Goal: Transaction & Acquisition: Purchase product/service

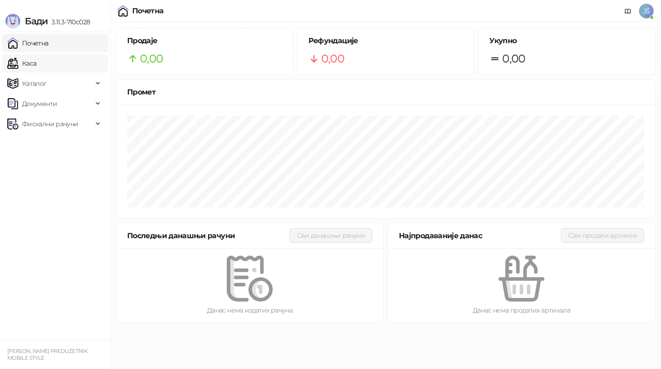
click at [36, 65] on link "Каса" at bounding box center [21, 63] width 29 height 18
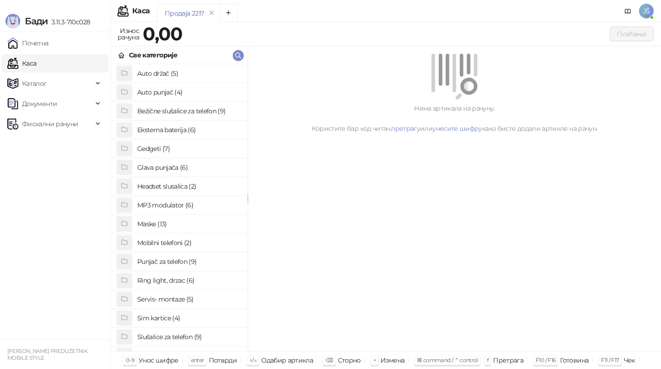
click at [36, 65] on link "Каса" at bounding box center [21, 63] width 29 height 18
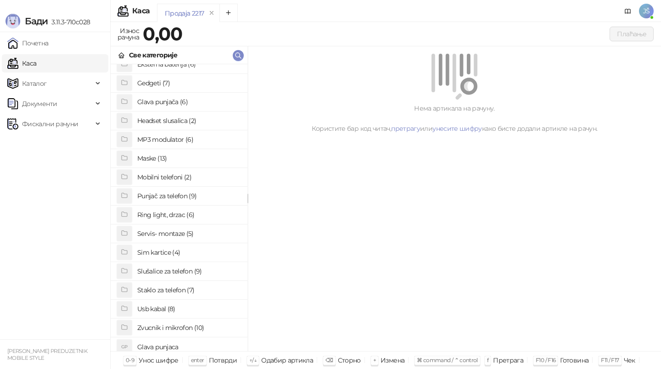
scroll to position [69, 0]
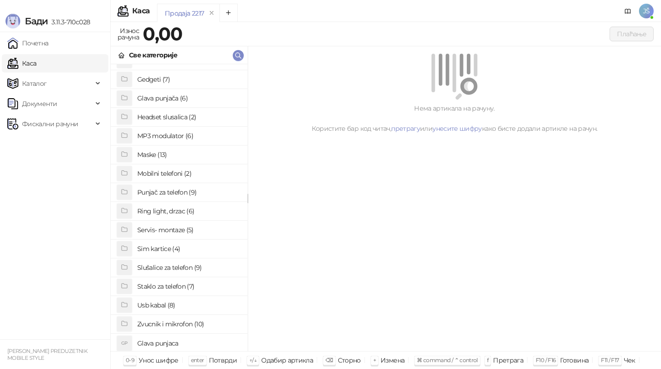
click at [181, 288] on h4 "Staklo za telefon (7)" at bounding box center [188, 286] width 103 height 15
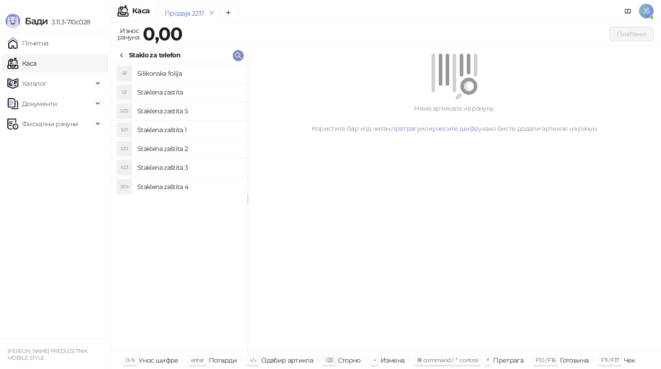
click at [196, 140] on li "SZ2 Staklena zaštita 2" at bounding box center [179, 149] width 137 height 19
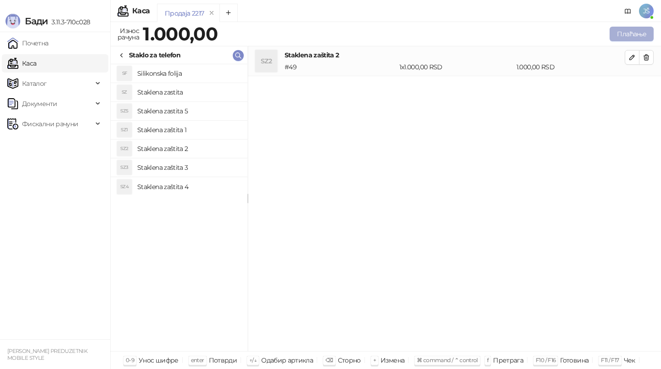
click at [640, 34] on button "Плаћање" at bounding box center [631, 34] width 44 height 15
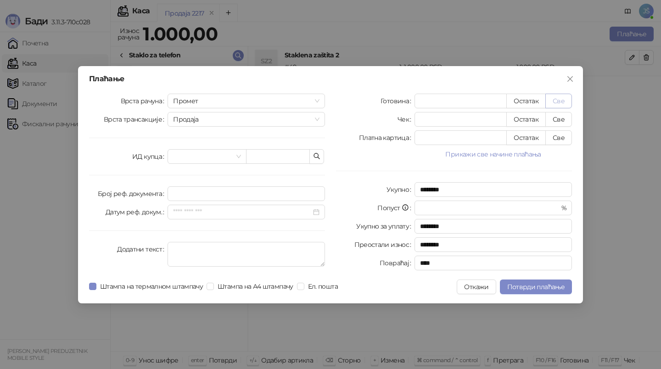
click at [561, 100] on button "Све" at bounding box center [558, 101] width 27 height 15
type input "****"
click at [522, 283] on span "Потврди плаћање" at bounding box center [535, 287] width 57 height 8
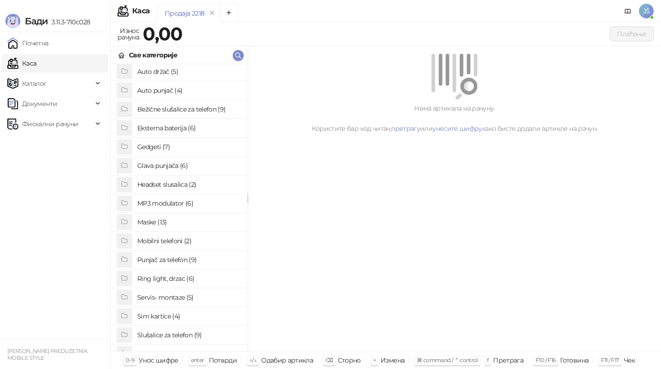
scroll to position [0, 0]
click at [202, 108] on h4 "Bežične slušalice za telefon (9)" at bounding box center [188, 111] width 103 height 15
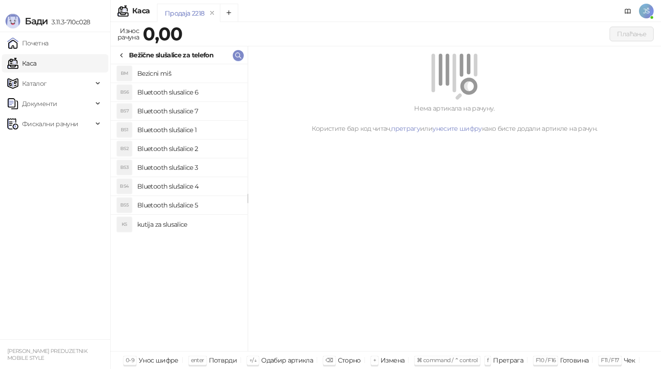
click at [197, 166] on h4 "Bluetooth slušalice 3" at bounding box center [188, 167] width 103 height 15
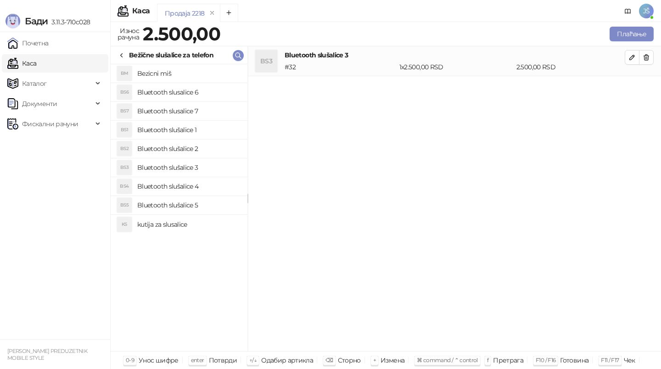
click at [207, 187] on h4 "Bluetooth slušalice 4" at bounding box center [188, 186] width 103 height 15
click at [214, 207] on h4 "Bluetooth slušalice 5" at bounding box center [188, 205] width 103 height 15
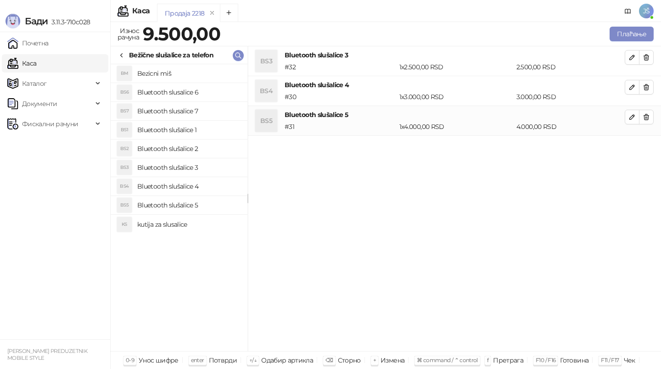
click at [199, 93] on h4 "Bluetooth slusalice 6" at bounding box center [188, 92] width 103 height 15
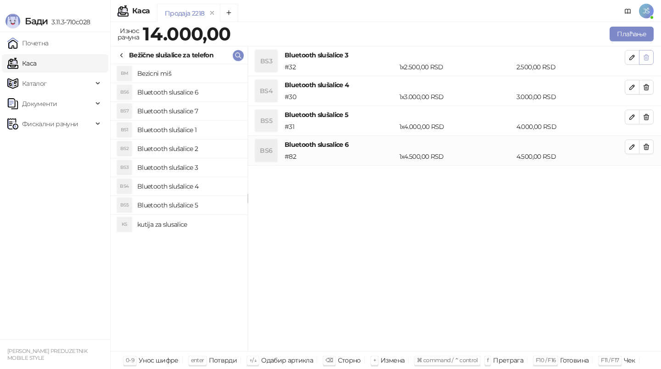
click at [649, 57] on icon "button" at bounding box center [646, 57] width 7 height 7
click at [649, 84] on icon "button" at bounding box center [646, 87] width 7 height 7
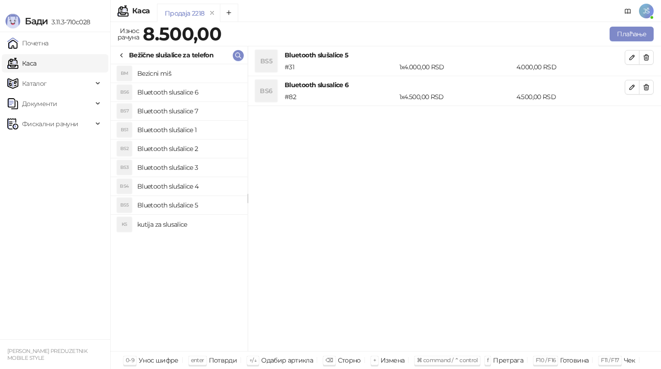
click at [649, 57] on icon "button" at bounding box center [646, 57] width 7 height 7
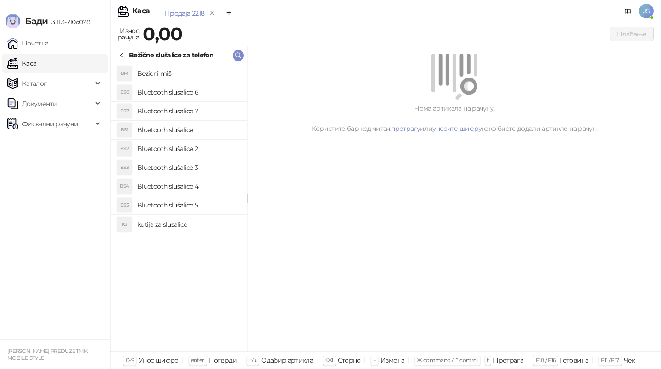
click at [181, 94] on h4 "Bluetooth slusalice 6" at bounding box center [188, 92] width 103 height 15
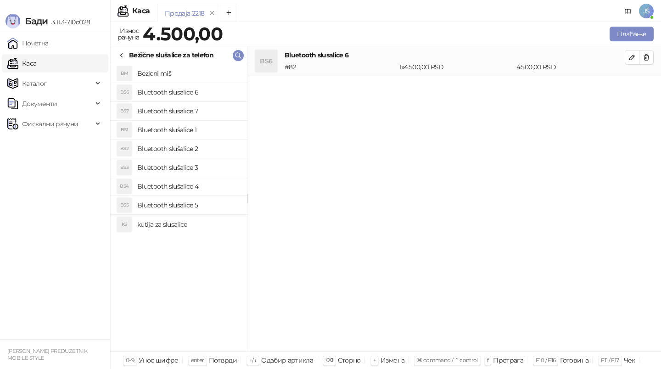
click at [188, 104] on h4 "Bluetooth slusalice 7" at bounding box center [188, 111] width 103 height 15
click at [196, 127] on h4 "Bluetooth slušalice 1" at bounding box center [188, 130] width 103 height 15
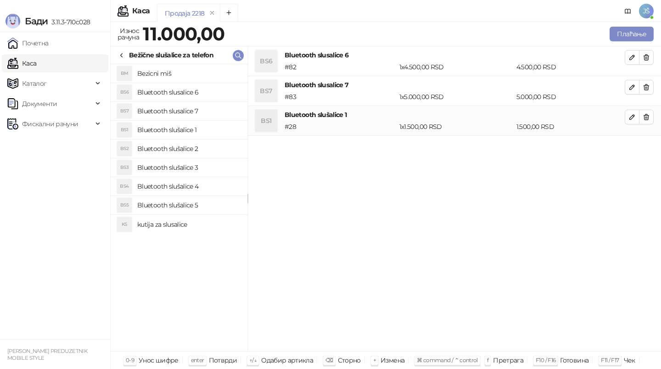
click at [207, 148] on h4 "Bluetooth slušalice 2" at bounding box center [188, 148] width 103 height 15
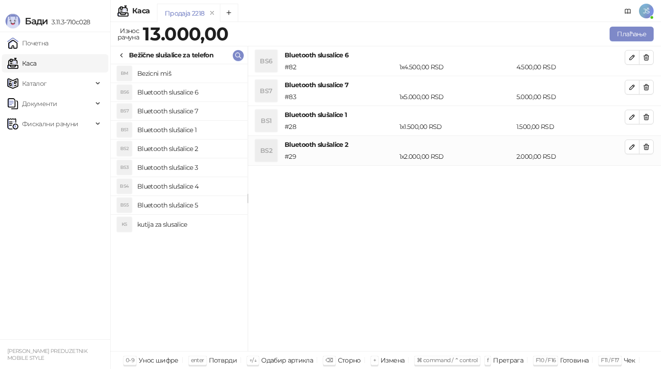
click at [212, 165] on h4 "Bluetooth slušalice 3" at bounding box center [188, 167] width 103 height 15
click at [218, 187] on h4 "Bluetooth slušalice 4" at bounding box center [188, 186] width 103 height 15
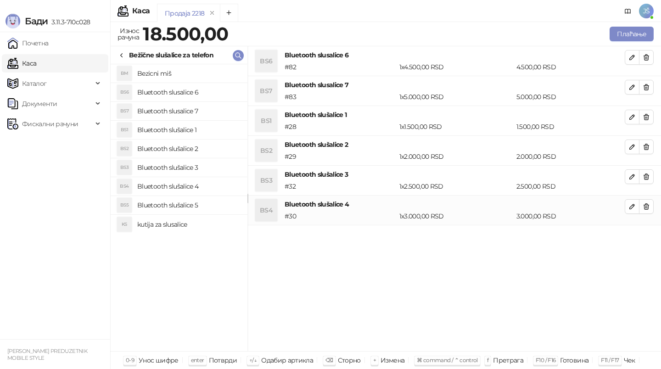
click at [220, 207] on h4 "Bluetooth slušalice 5" at bounding box center [188, 205] width 103 height 15
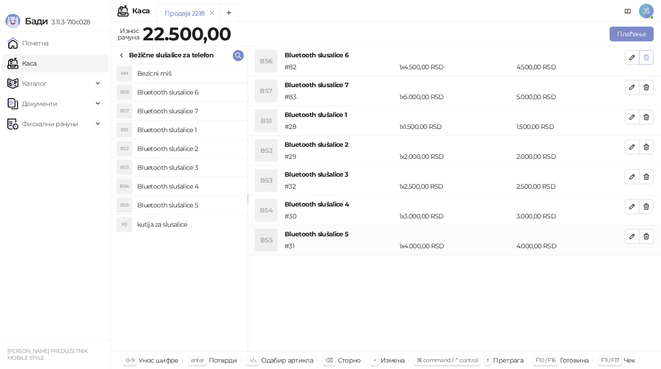
click at [647, 55] on icon "button" at bounding box center [646, 58] width 5 height 6
click at [647, 84] on icon "button" at bounding box center [646, 87] width 5 height 6
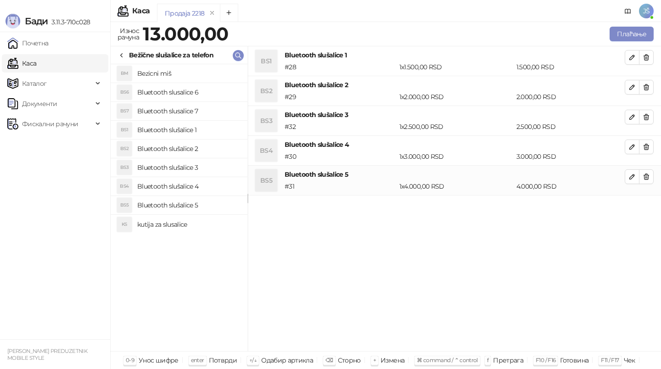
click at [647, 55] on icon "button" at bounding box center [646, 58] width 5 height 6
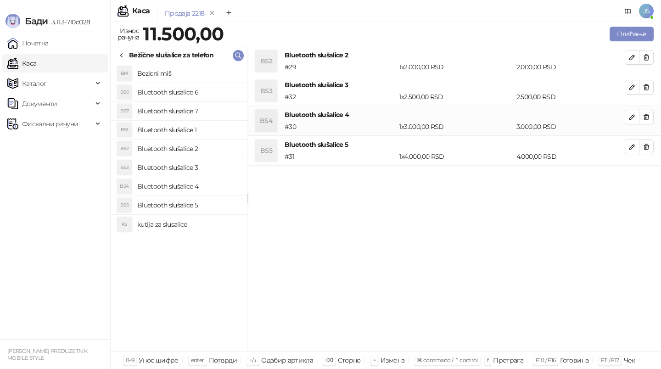
click at [647, 55] on icon "button" at bounding box center [646, 58] width 5 height 6
click at [647, 84] on icon "button" at bounding box center [646, 87] width 5 height 6
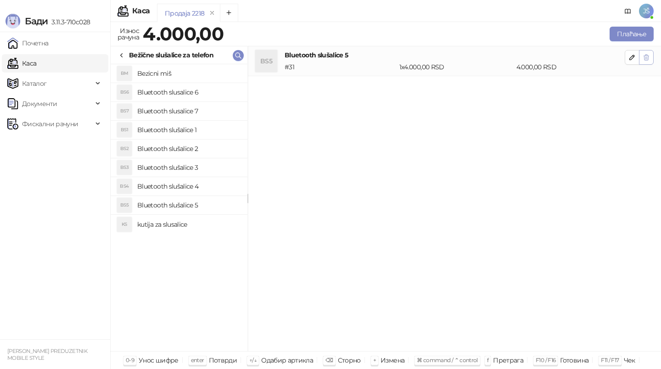
click at [643, 55] on icon "button" at bounding box center [646, 57] width 7 height 7
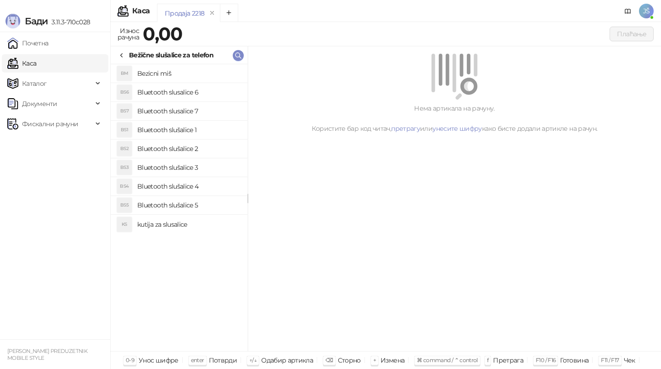
click at [129, 55] on div "Bežične slušalice za telefon" at bounding box center [171, 55] width 84 height 10
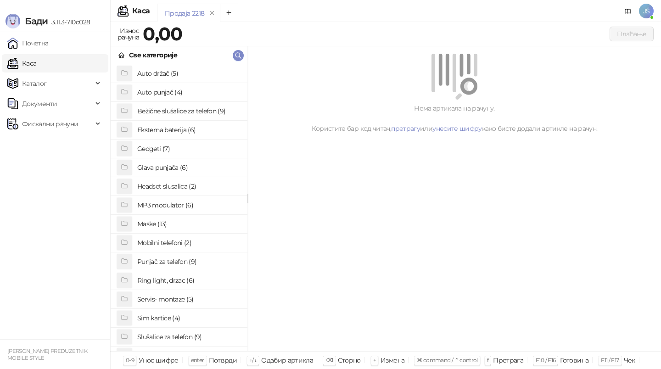
scroll to position [71, 0]
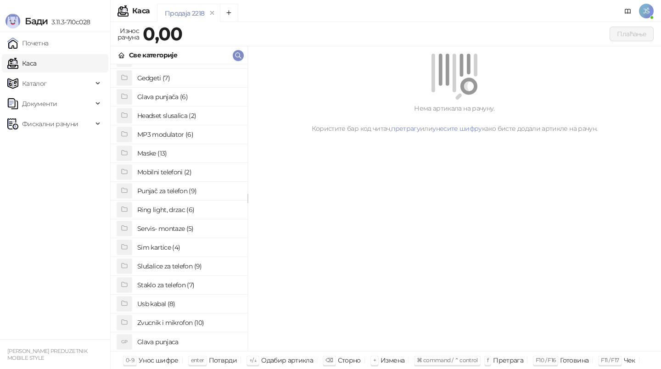
click at [165, 267] on h4 "Slušalice za telefon (9)" at bounding box center [188, 266] width 103 height 15
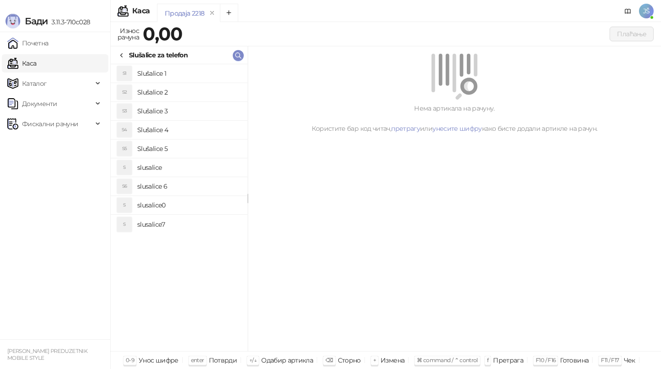
click at [173, 177] on li "S6 slusalice 6" at bounding box center [179, 186] width 137 height 19
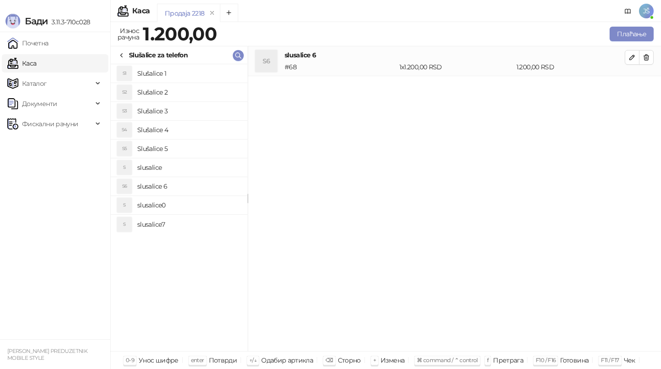
click at [180, 172] on h4 "slusalice" at bounding box center [188, 167] width 103 height 15
click at [173, 207] on h4 "slusalice0" at bounding box center [188, 205] width 103 height 15
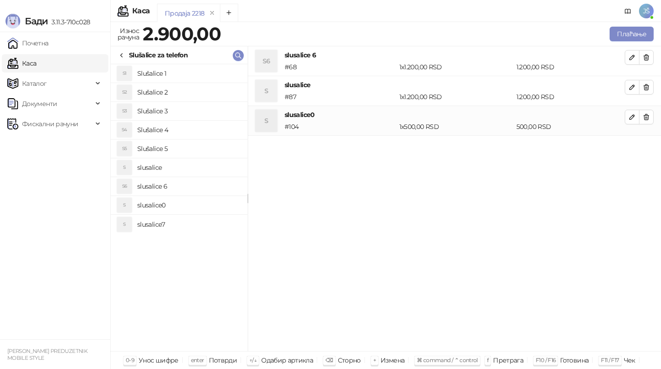
click at [184, 224] on h4 "slusalice7" at bounding box center [188, 224] width 103 height 15
click at [193, 113] on h4 "Slušalice 3" at bounding box center [188, 111] width 103 height 15
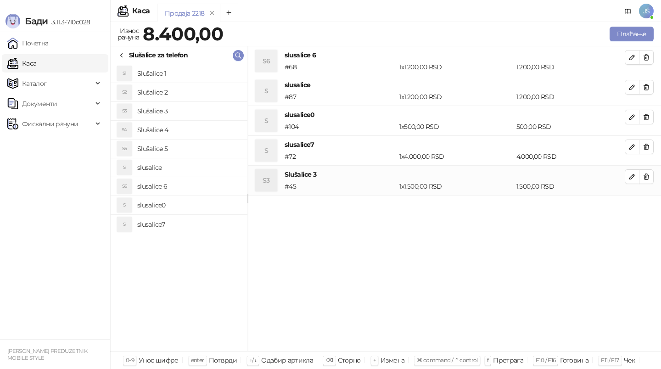
click at [196, 88] on h4 "Slušalice 2" at bounding box center [188, 92] width 103 height 15
click at [197, 79] on h4 "Slušalice 1" at bounding box center [188, 73] width 103 height 15
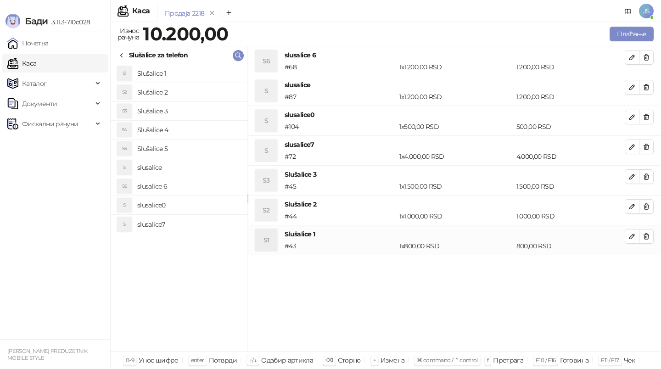
click at [188, 78] on h4 "Slušalice 1" at bounding box center [188, 73] width 103 height 15
click at [641, 52] on button "button" at bounding box center [646, 57] width 15 height 15
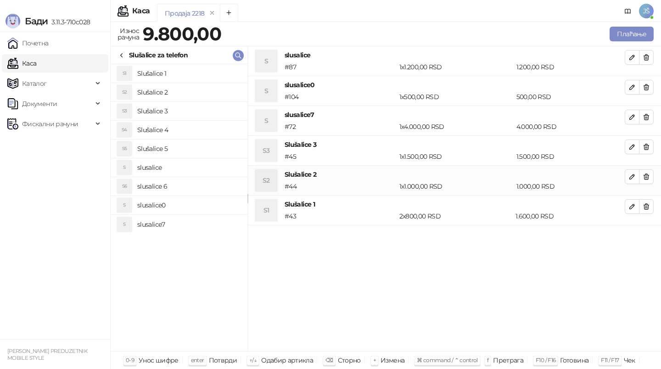
click at [641, 52] on button "button" at bounding box center [646, 57] width 15 height 15
click at [641, 80] on button "button" at bounding box center [646, 87] width 15 height 15
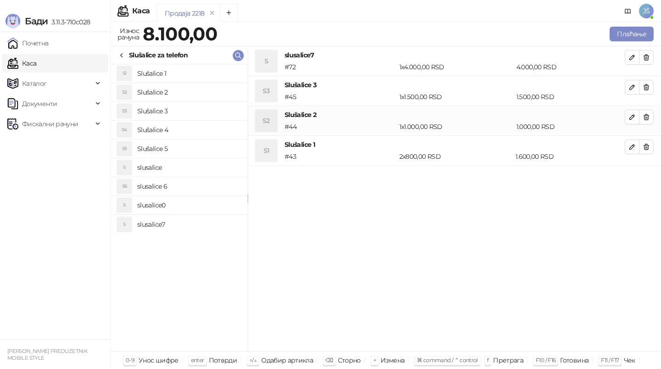
click at [641, 52] on button "button" at bounding box center [646, 57] width 15 height 15
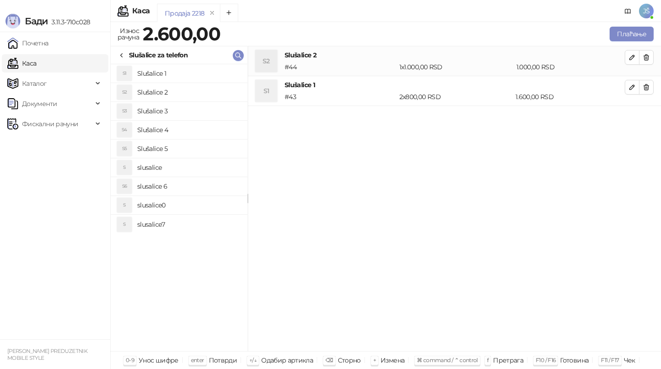
click at [641, 52] on button "button" at bounding box center [646, 57] width 15 height 15
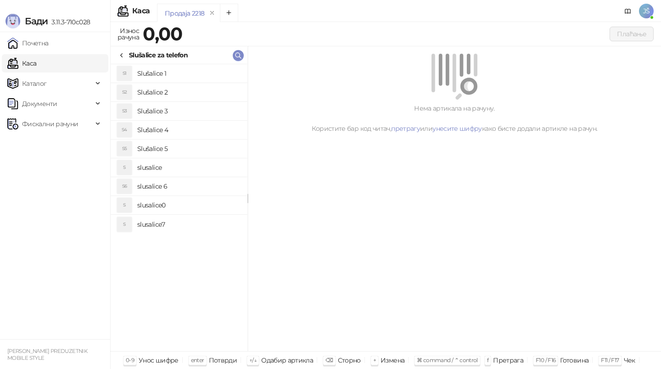
click at [124, 52] on icon at bounding box center [121, 55] width 7 height 7
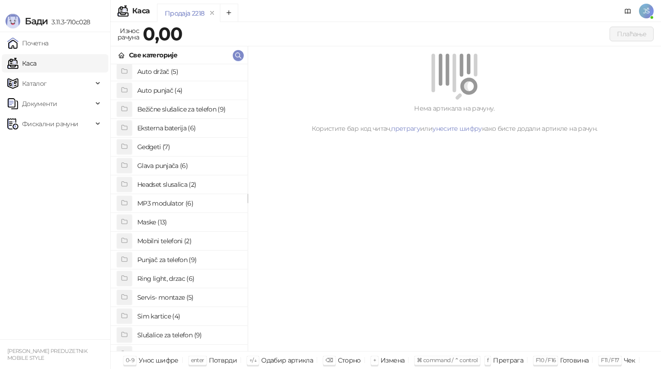
scroll to position [0, 0]
click at [198, 110] on h4 "Bežične slušalice za telefon (9)" at bounding box center [188, 111] width 103 height 15
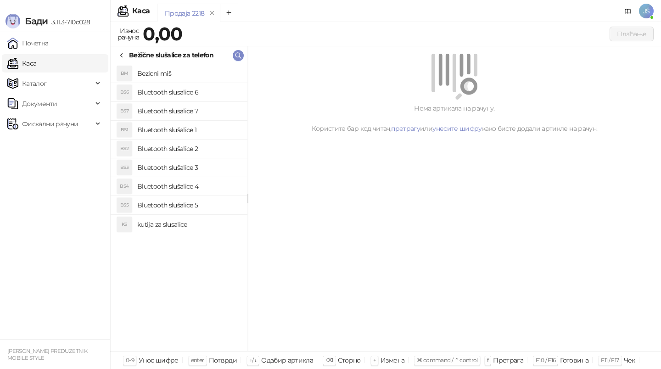
click at [197, 162] on h4 "Bluetooth slušalice 3" at bounding box center [188, 167] width 103 height 15
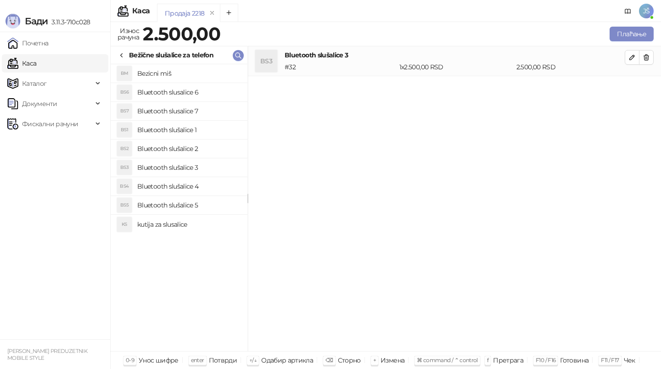
click at [207, 185] on h4 "Bluetooth slušalice 4" at bounding box center [188, 186] width 103 height 15
click at [220, 202] on h4 "Bluetooth slušalice 5" at bounding box center [188, 205] width 103 height 15
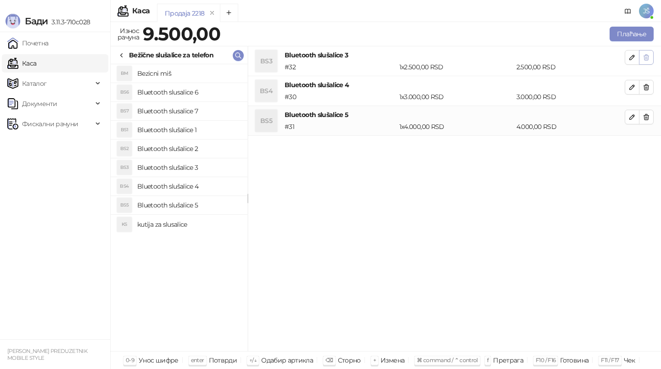
click at [644, 57] on icon "button" at bounding box center [646, 58] width 5 height 6
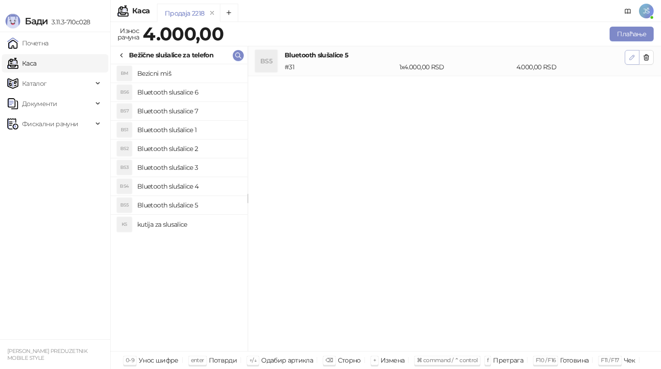
click at [630, 55] on icon "button" at bounding box center [631, 57] width 7 height 7
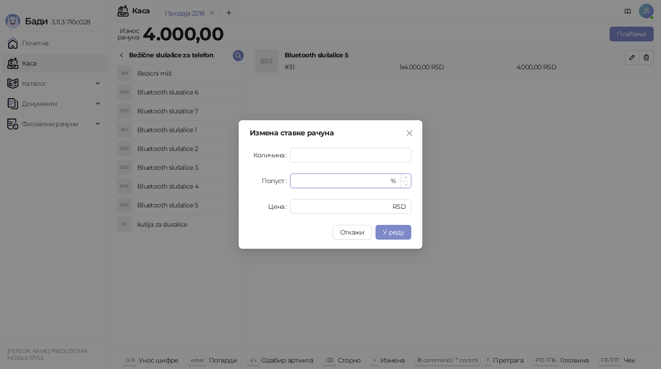
click at [357, 181] on input "*" at bounding box center [342, 181] width 93 height 14
click at [382, 230] on button "У реду" at bounding box center [393, 232] width 36 height 15
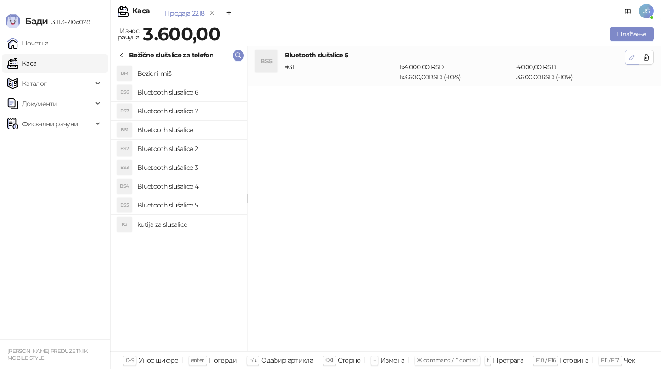
click at [637, 56] on button "button" at bounding box center [632, 57] width 15 height 15
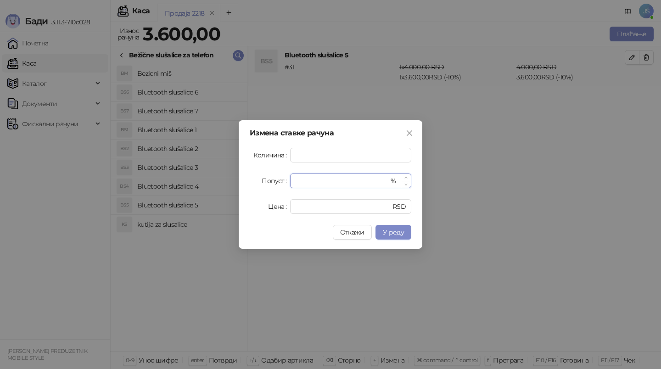
click at [355, 184] on input "**" at bounding box center [342, 181] width 93 height 14
click at [382, 230] on button "У реду" at bounding box center [393, 232] width 36 height 15
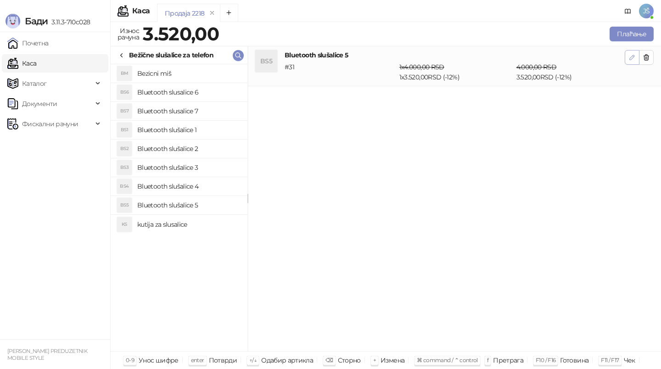
click at [636, 56] on button "button" at bounding box center [632, 57] width 15 height 15
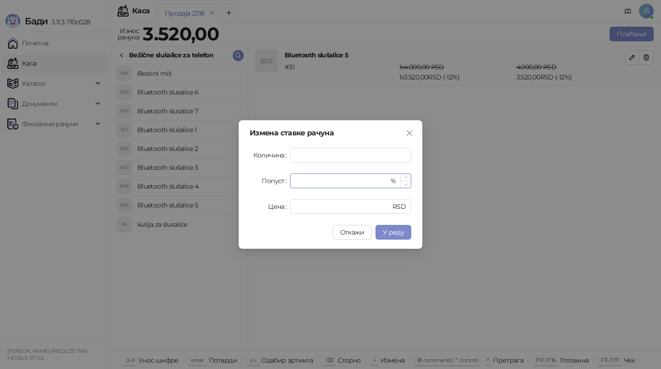
click at [373, 185] on input "**" at bounding box center [342, 181] width 93 height 14
type input "****"
click at [390, 235] on span "У реду" at bounding box center [393, 232] width 21 height 8
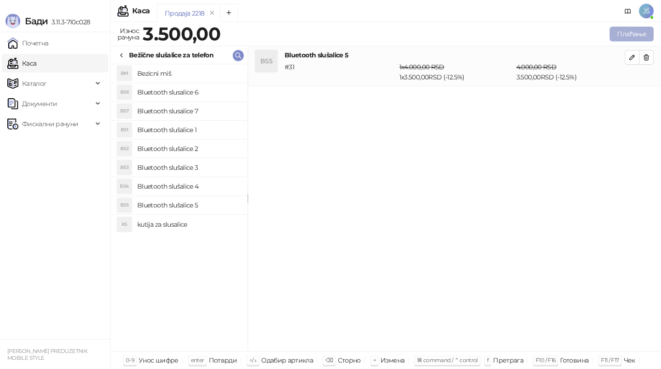
click at [637, 40] on button "Плаћање" at bounding box center [631, 34] width 44 height 15
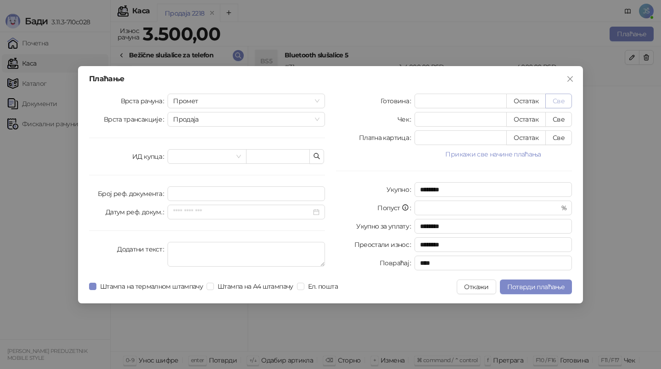
click at [551, 103] on button "Све" at bounding box center [558, 101] width 27 height 15
type input "****"
click at [526, 285] on span "Потврди плаћање" at bounding box center [535, 287] width 57 height 8
